Goal: Find specific page/section: Find specific page/section

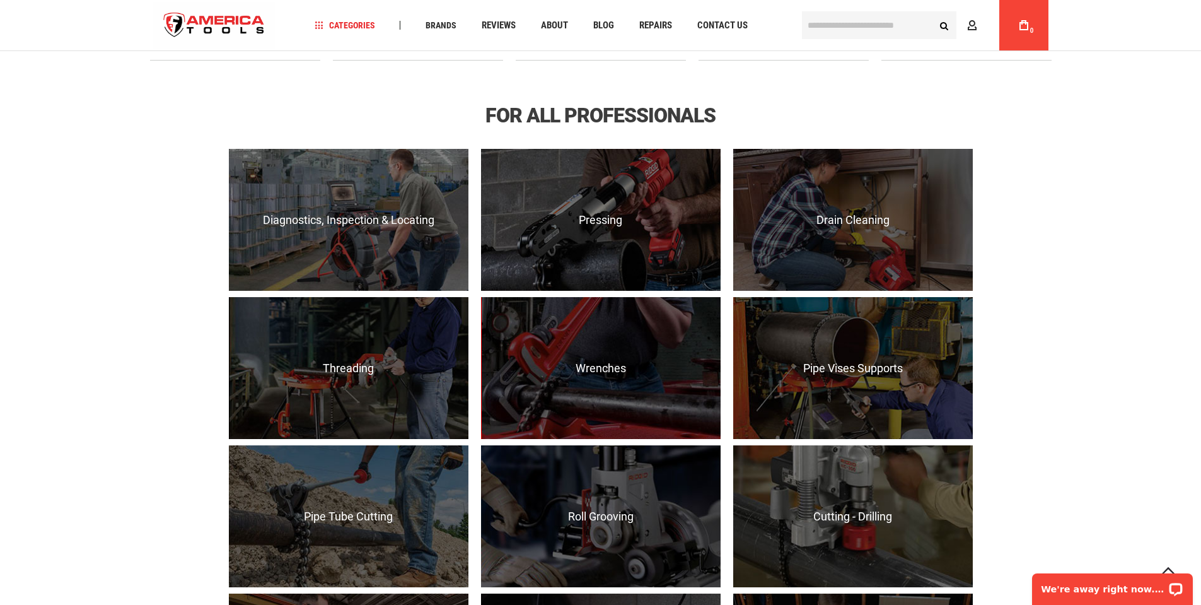
scroll to position [1156, 0]
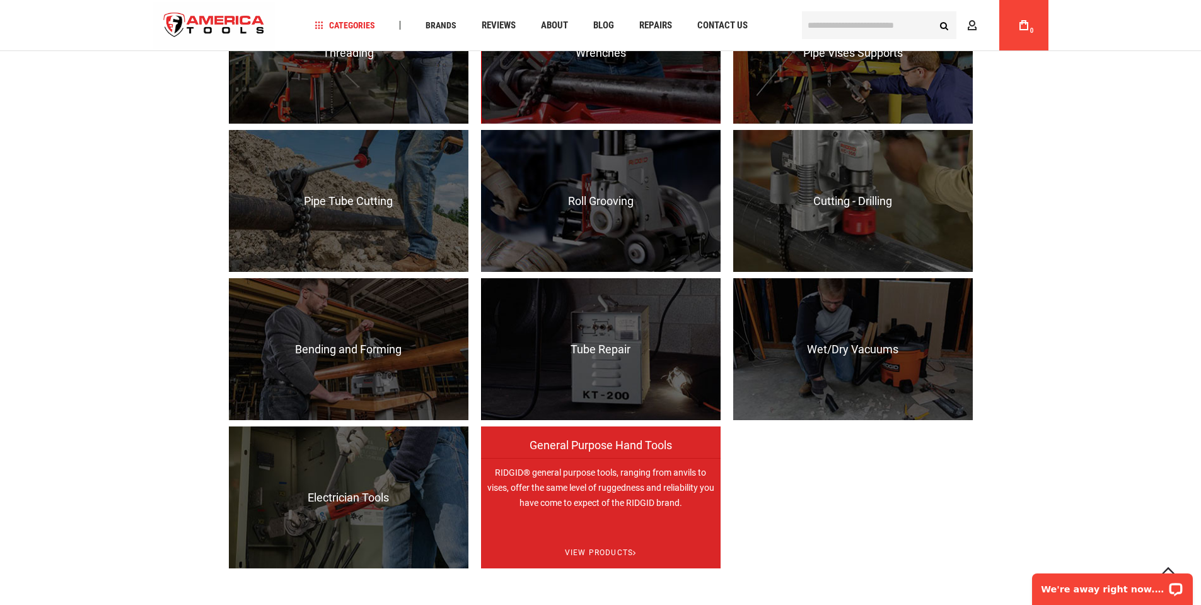
click at [605, 487] on p "RIDGID® general purpose tools, ranging from anvils to vises, offer the same lev…" at bounding box center [601, 529] width 240 height 142
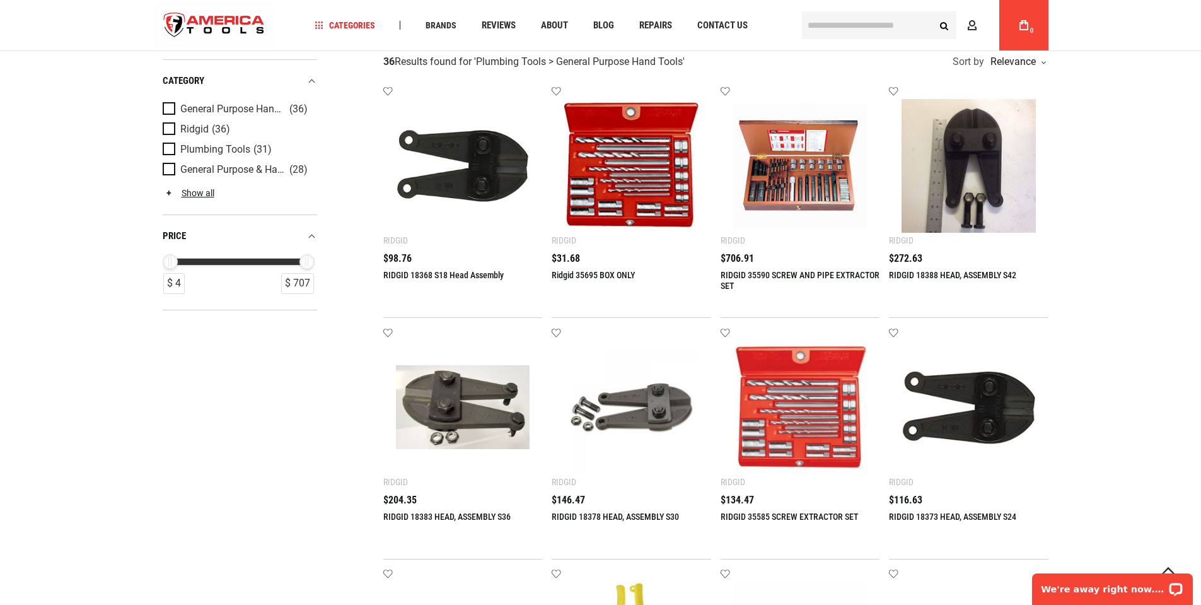
scroll to position [105, 0]
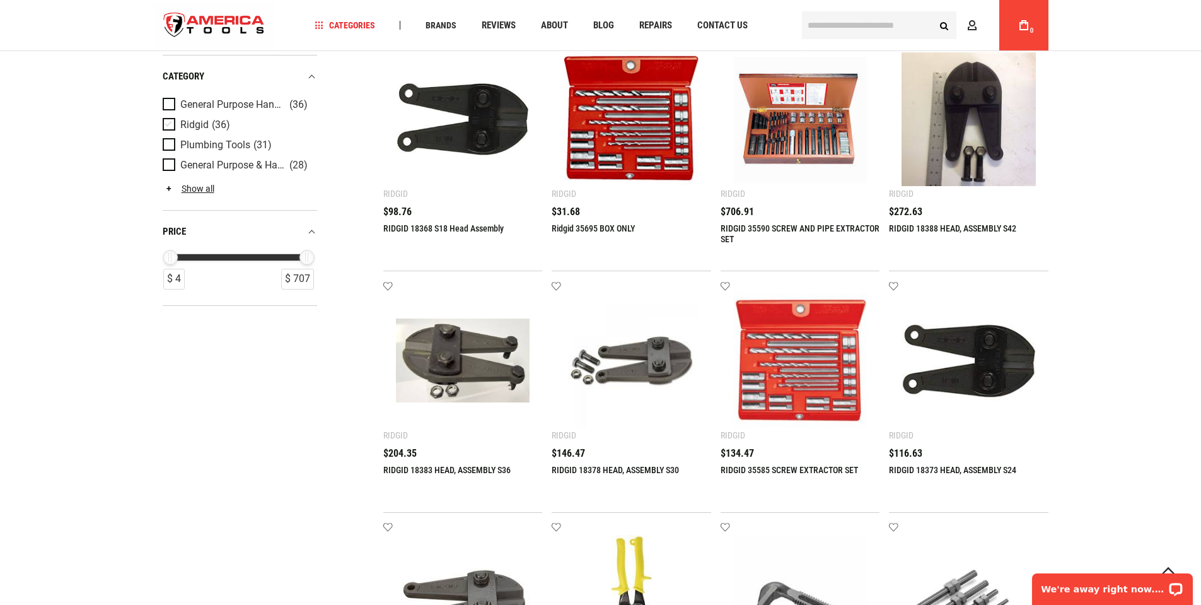
click at [198, 125] on span "Ridgid" at bounding box center [194, 124] width 28 height 11
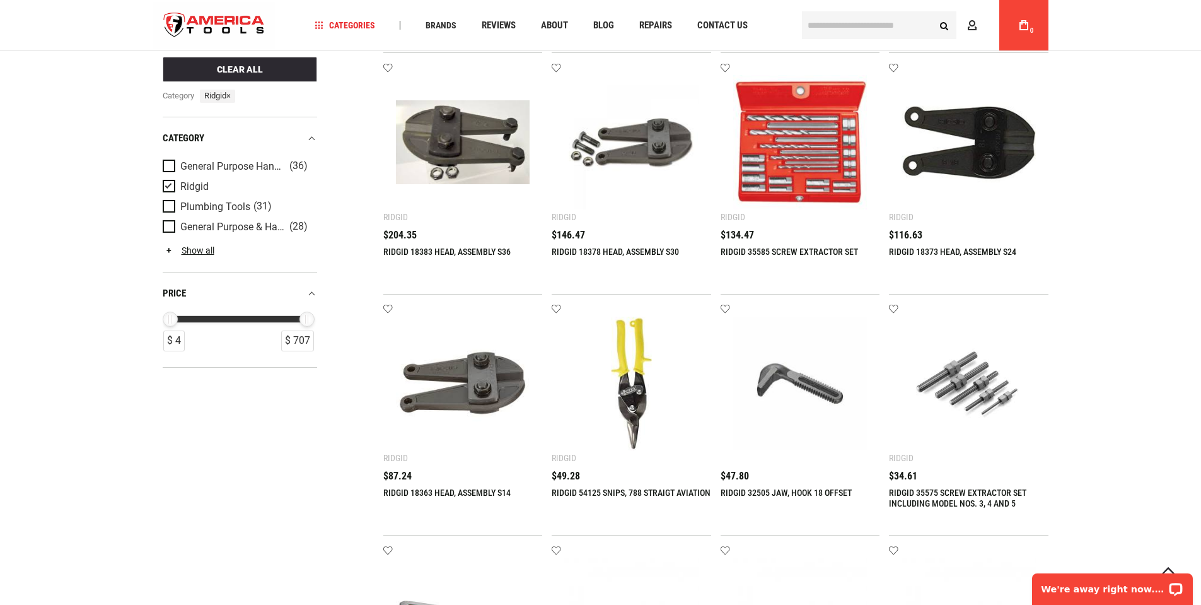
scroll to position [320, 0]
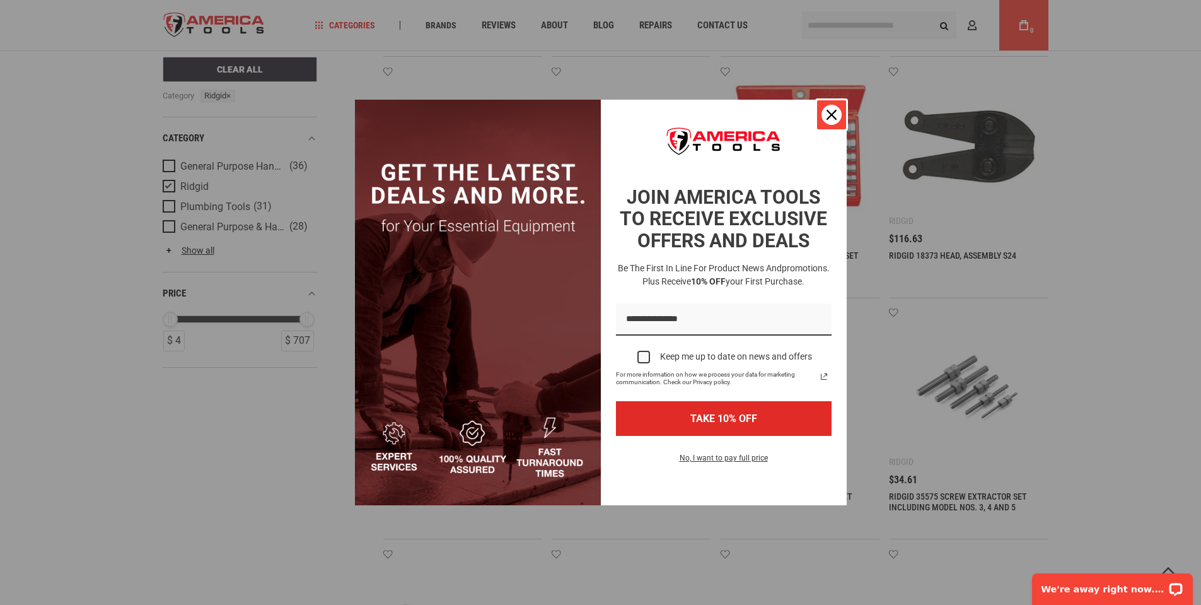
click at [833, 124] on div "Close" at bounding box center [831, 115] width 20 height 20
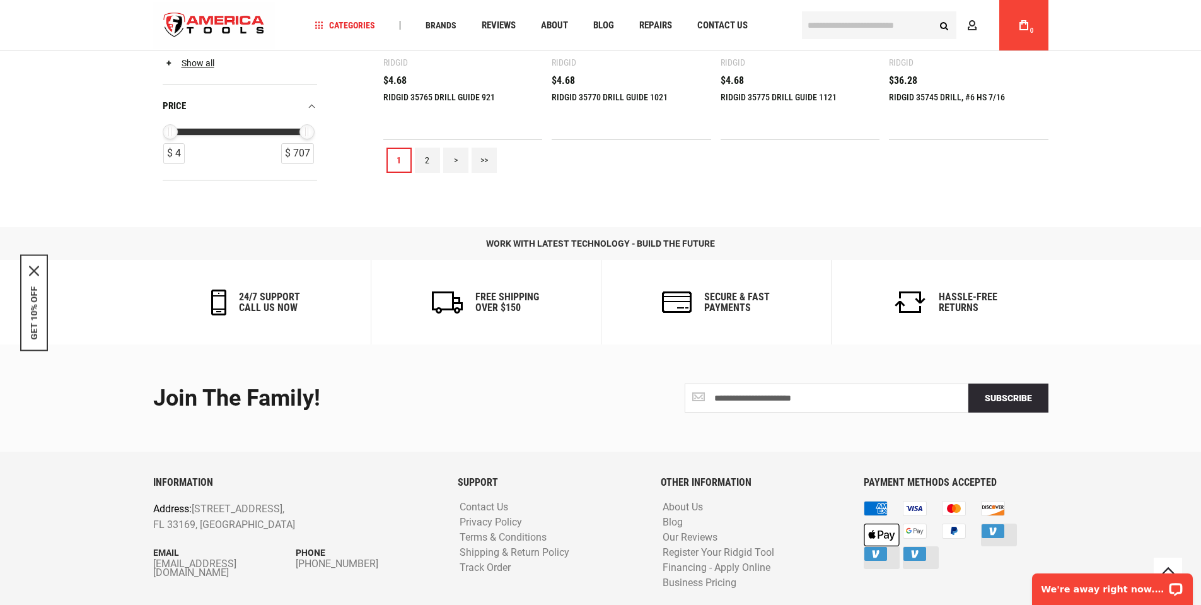
scroll to position [1055, 0]
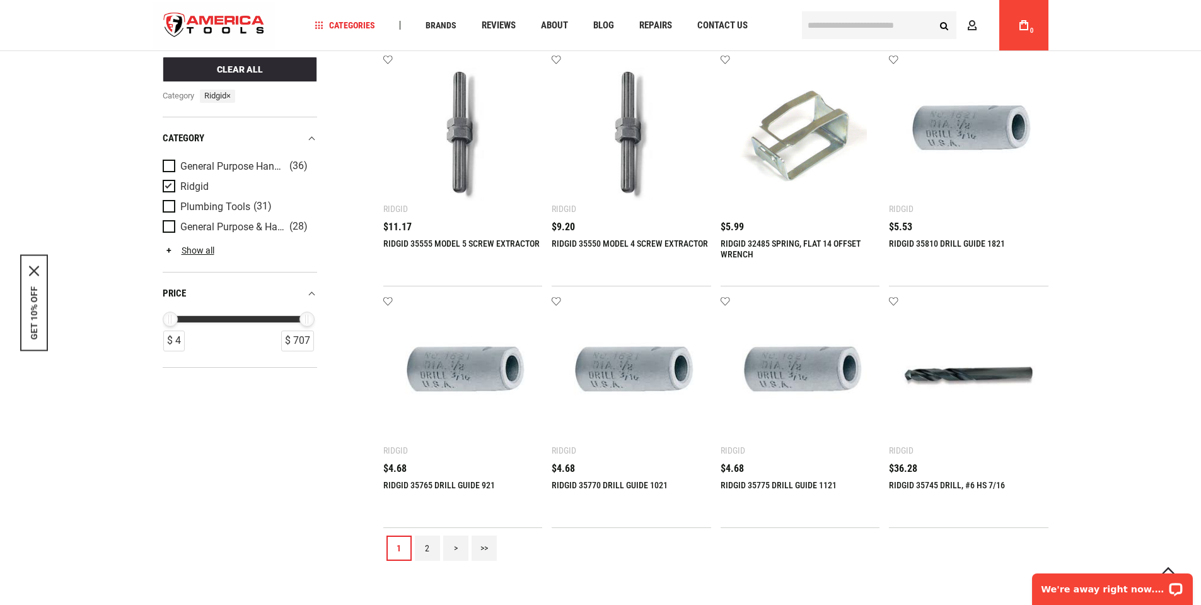
click at [424, 548] on link "2" at bounding box center [427, 547] width 25 height 25
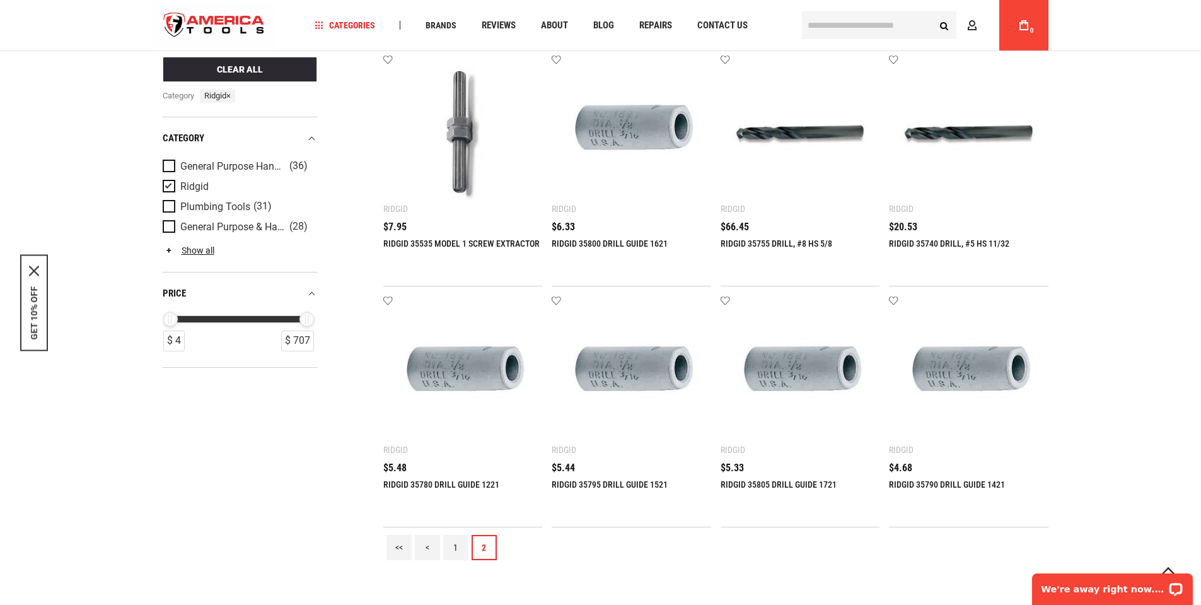
scroll to position [0, 0]
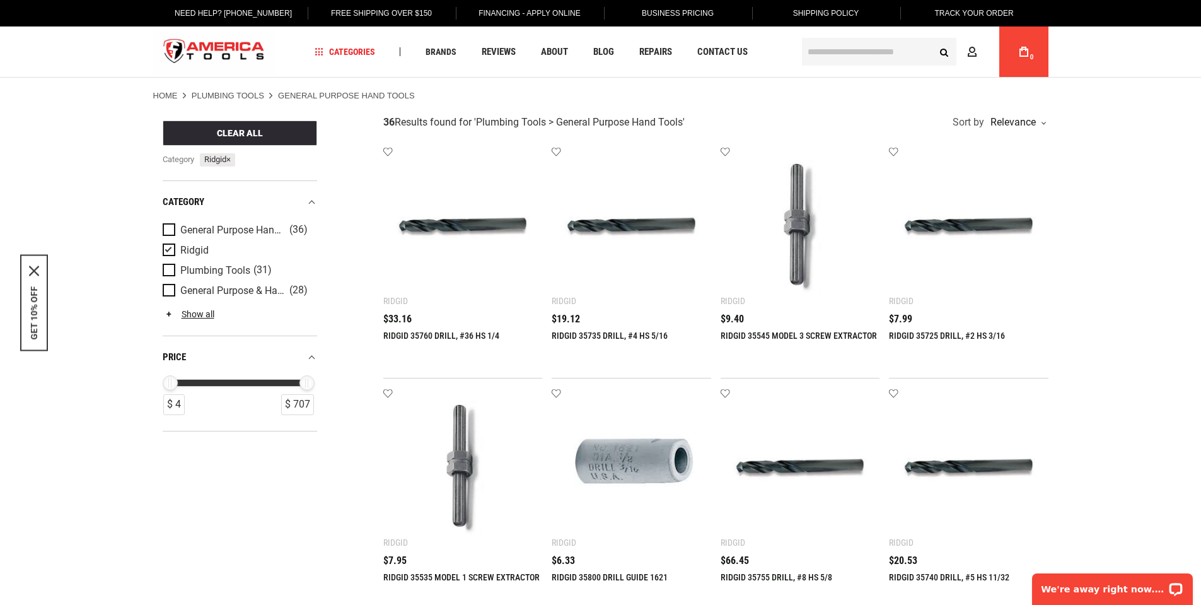
click at [231, 158] on span "×" at bounding box center [228, 158] width 4 height 9
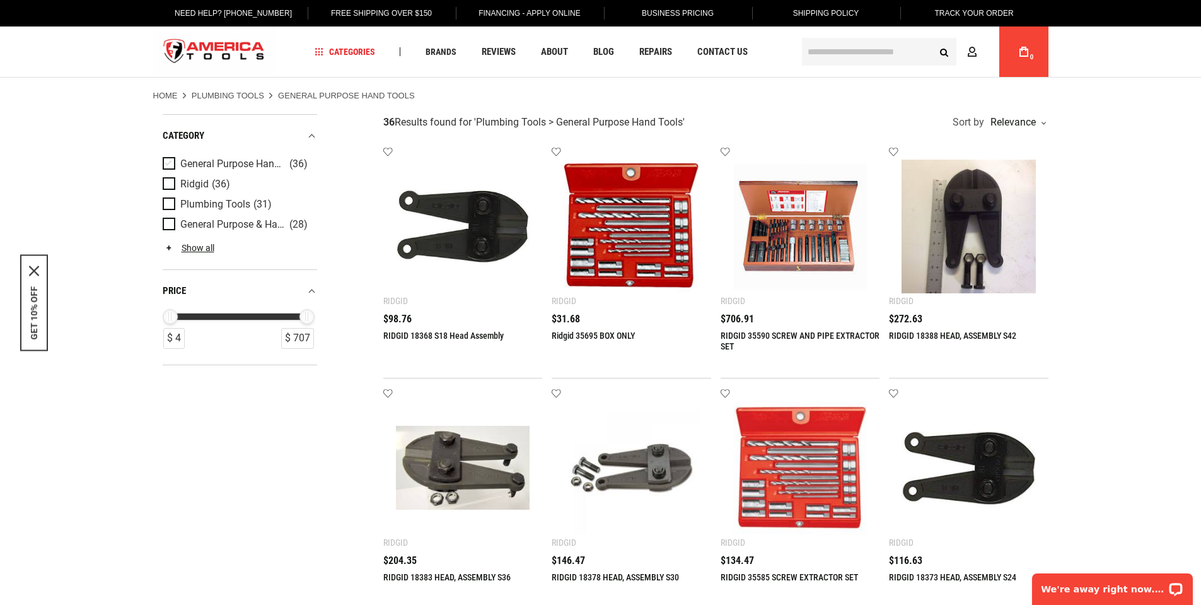
click at [168, 159] on span "Product Filters" at bounding box center [172, 164] width 18 height 14
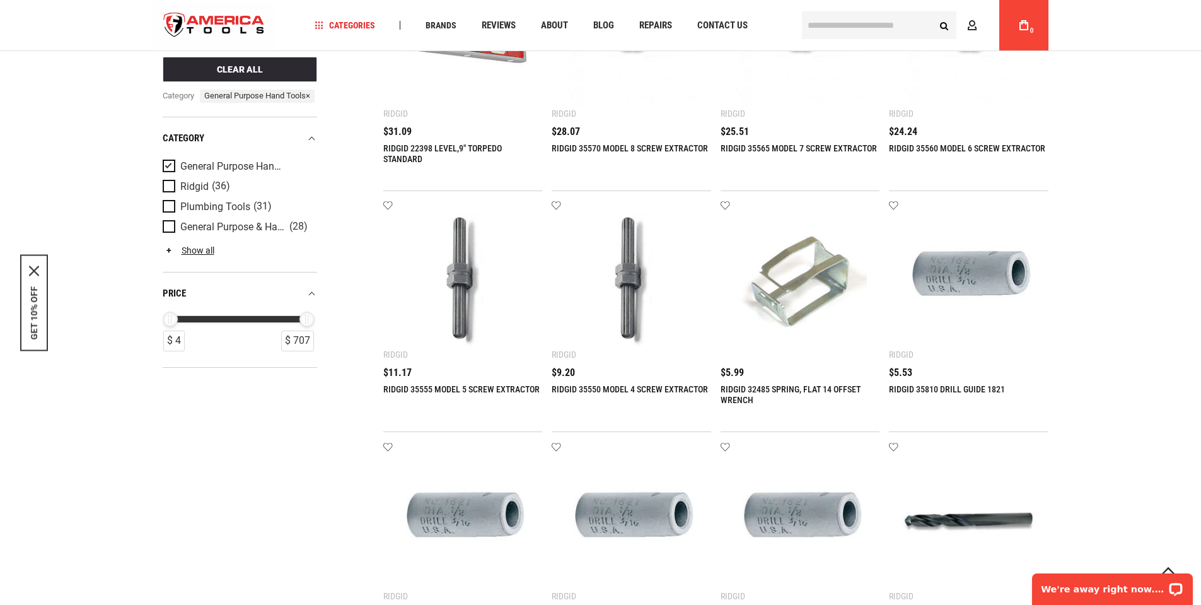
scroll to position [845, 0]
